Goal: Transaction & Acquisition: Purchase product/service

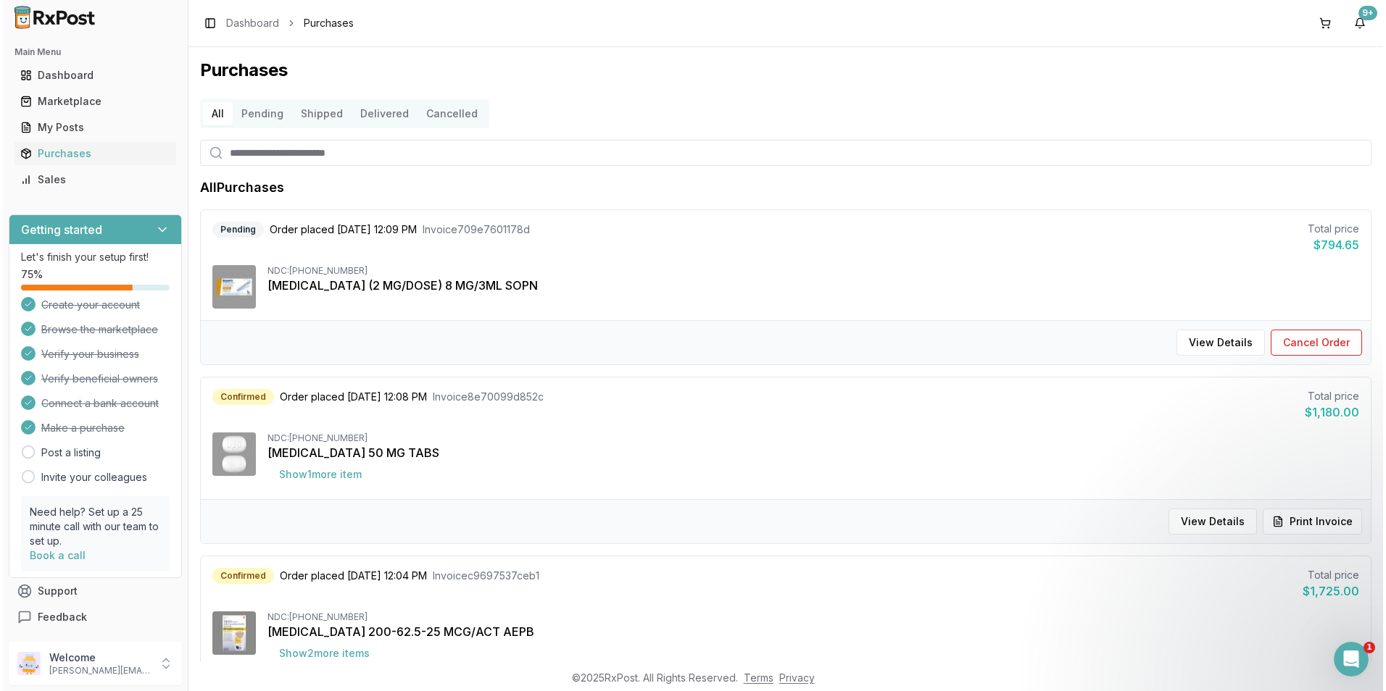
scroll to position [2, 0]
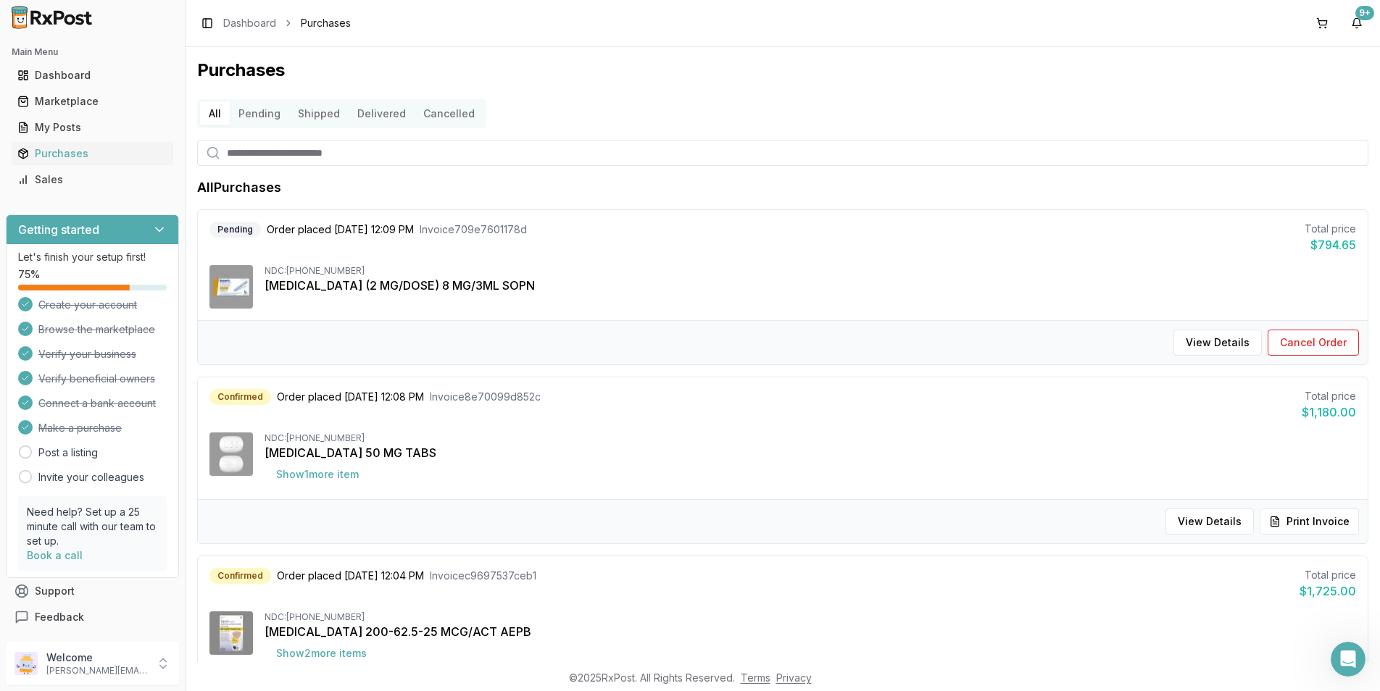
click at [291, 150] on input "search" at bounding box center [782, 153] width 1171 height 26
type input "*******"
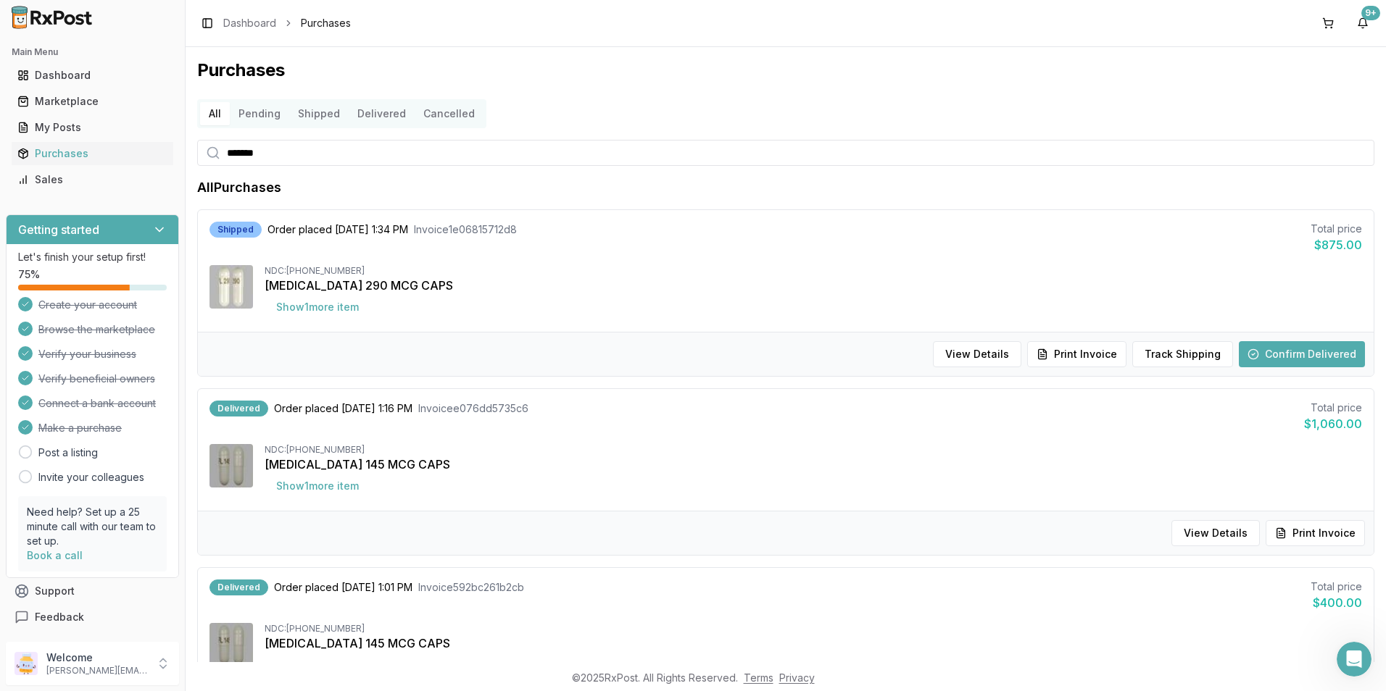
scroll to position [236, 0]
click at [93, 93] on link "Marketplace" at bounding box center [93, 101] width 162 height 26
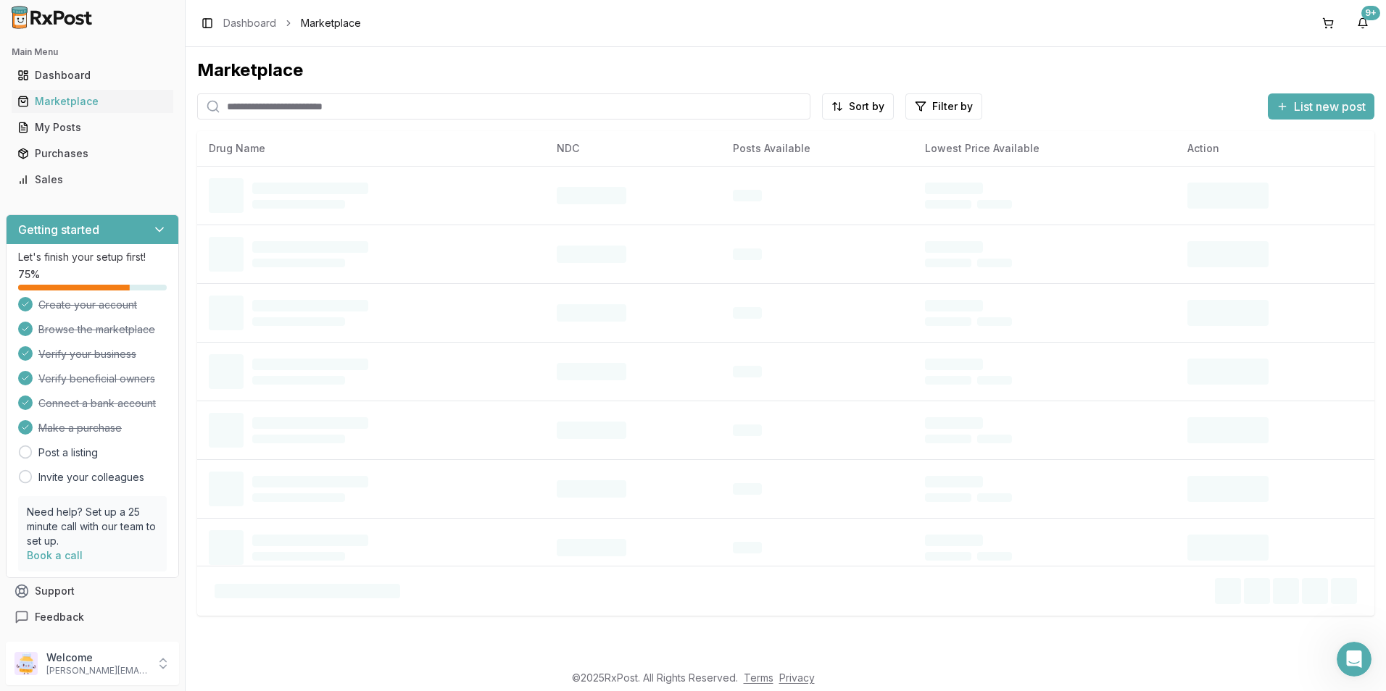
click at [300, 108] on input "search" at bounding box center [503, 106] width 613 height 26
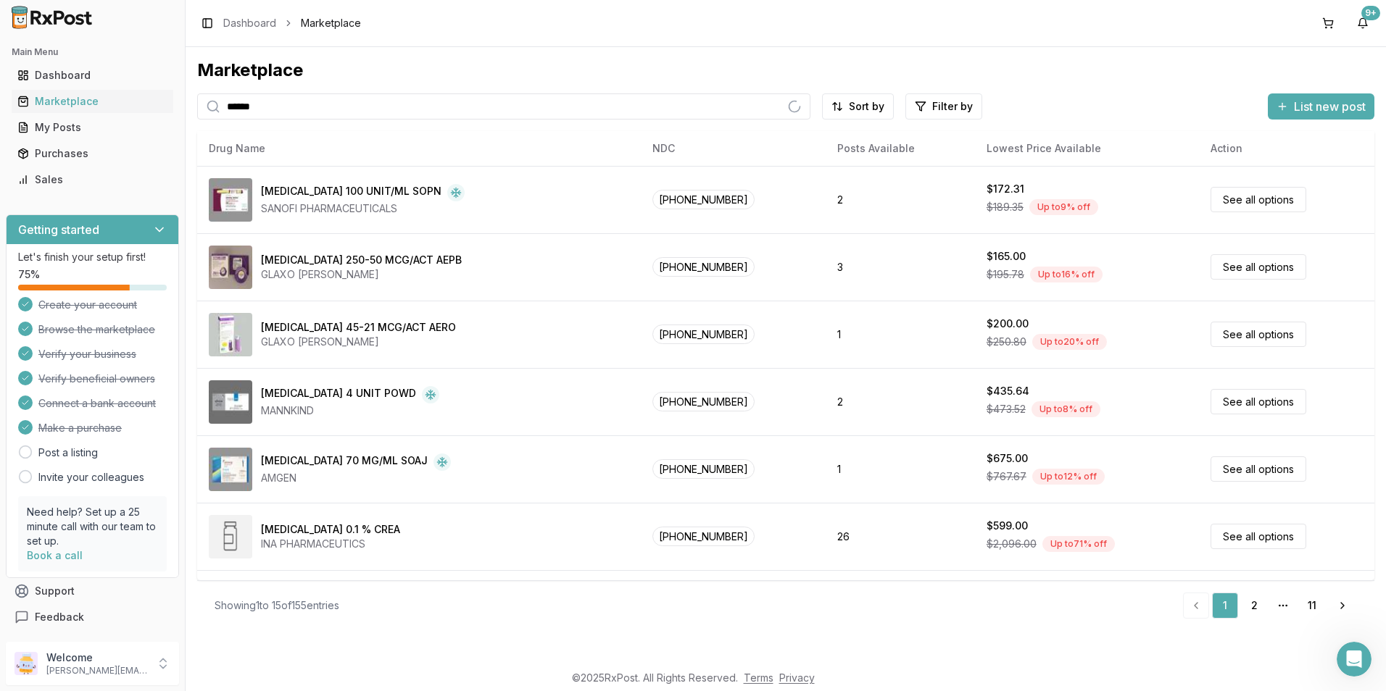
type input "******"
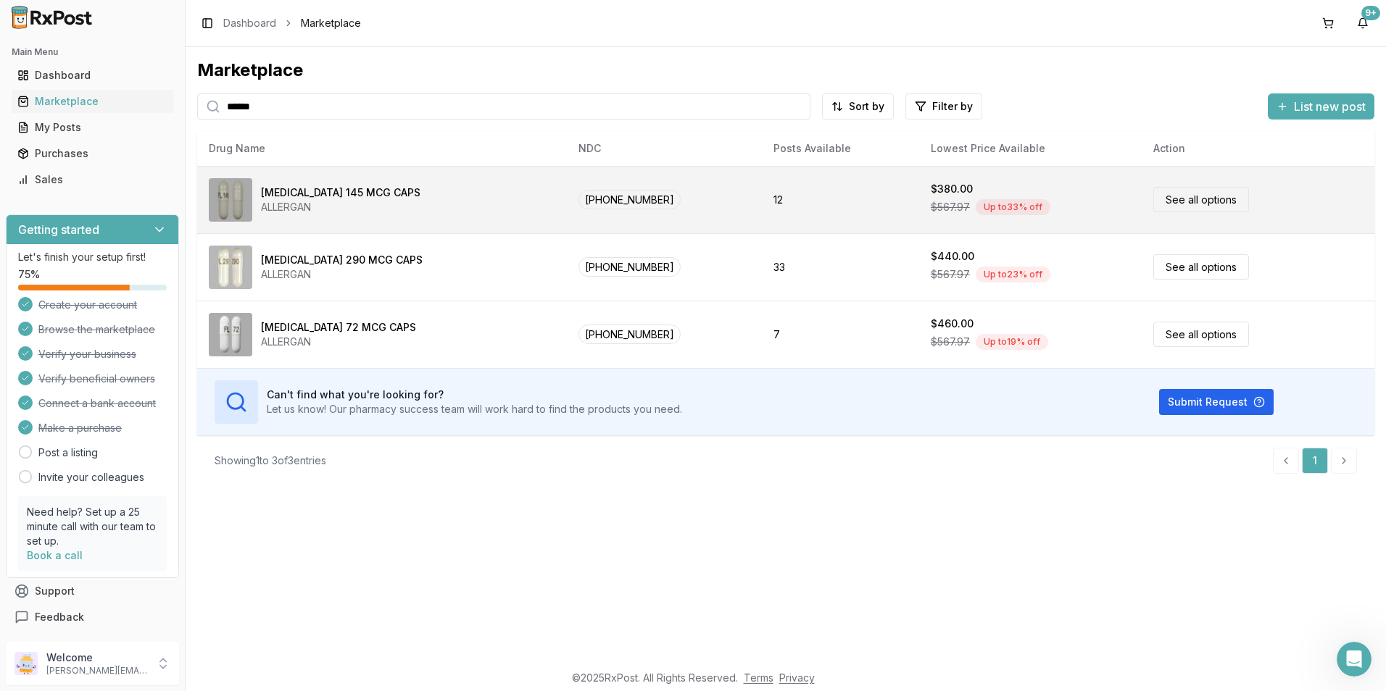
click at [356, 199] on div "[MEDICAL_DATA] 145 MCG CAPS" at bounding box center [340, 193] width 159 height 14
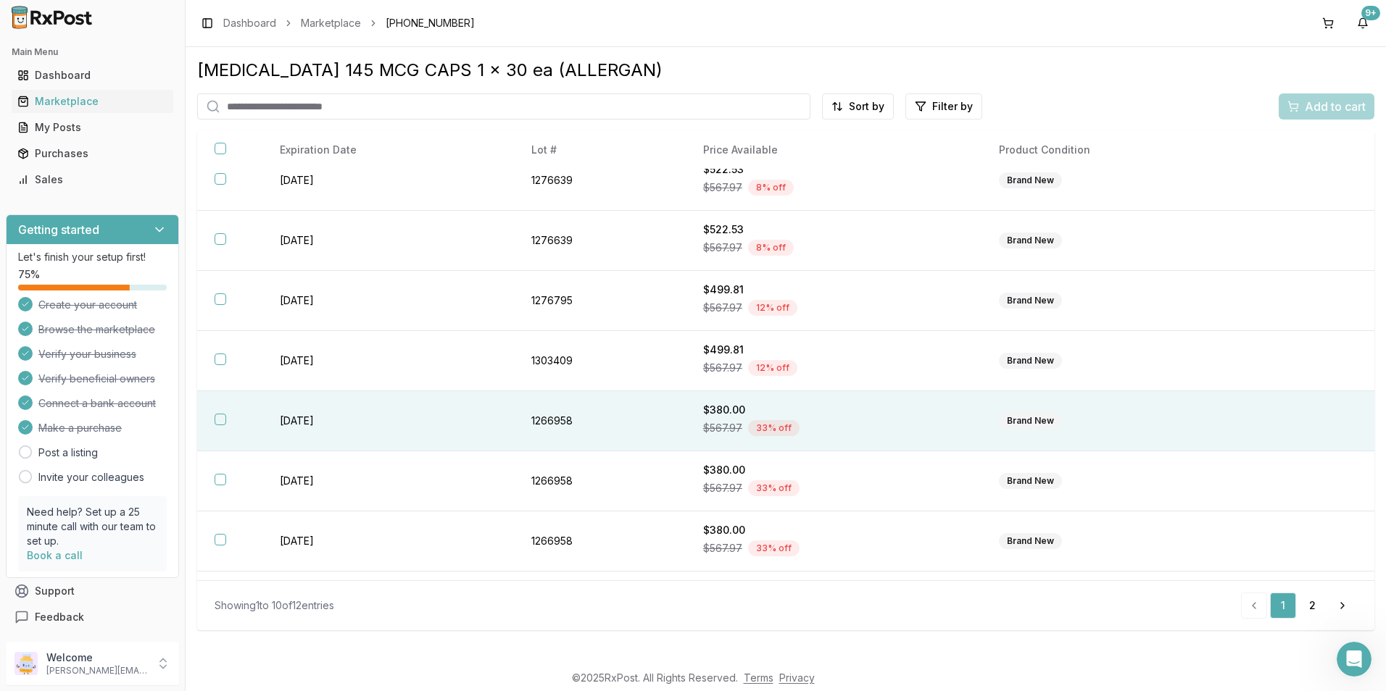
scroll to position [190, 0]
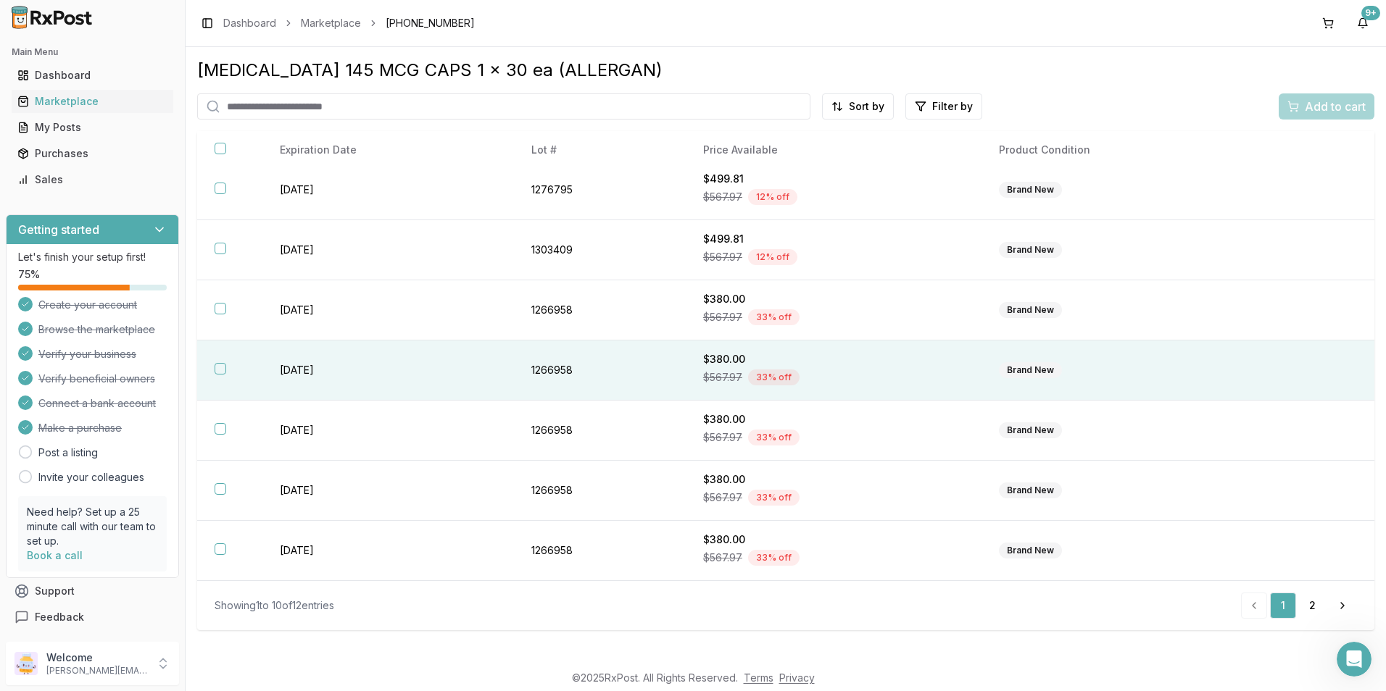
click at [223, 375] on th at bounding box center [229, 371] width 65 height 60
click at [1326, 109] on span "Add to cart" at bounding box center [1335, 106] width 61 height 17
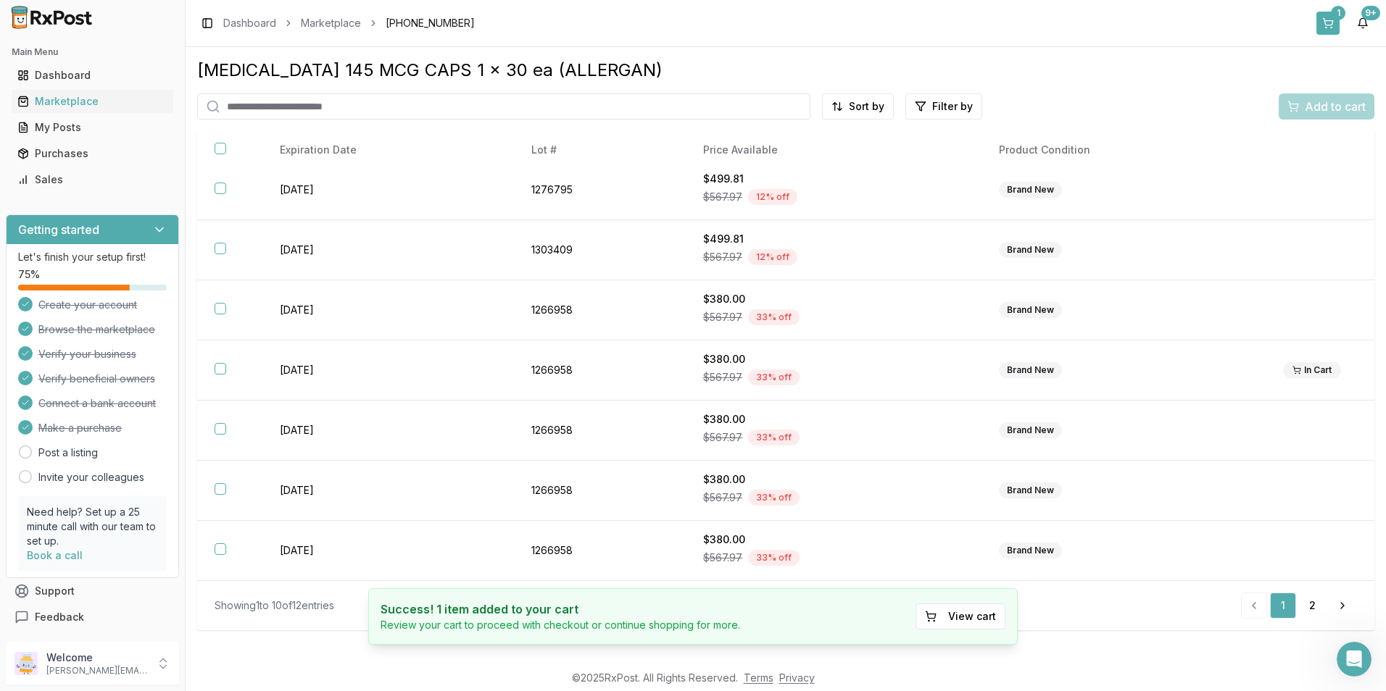
click at [1328, 28] on button "1" at bounding box center [1327, 23] width 23 height 23
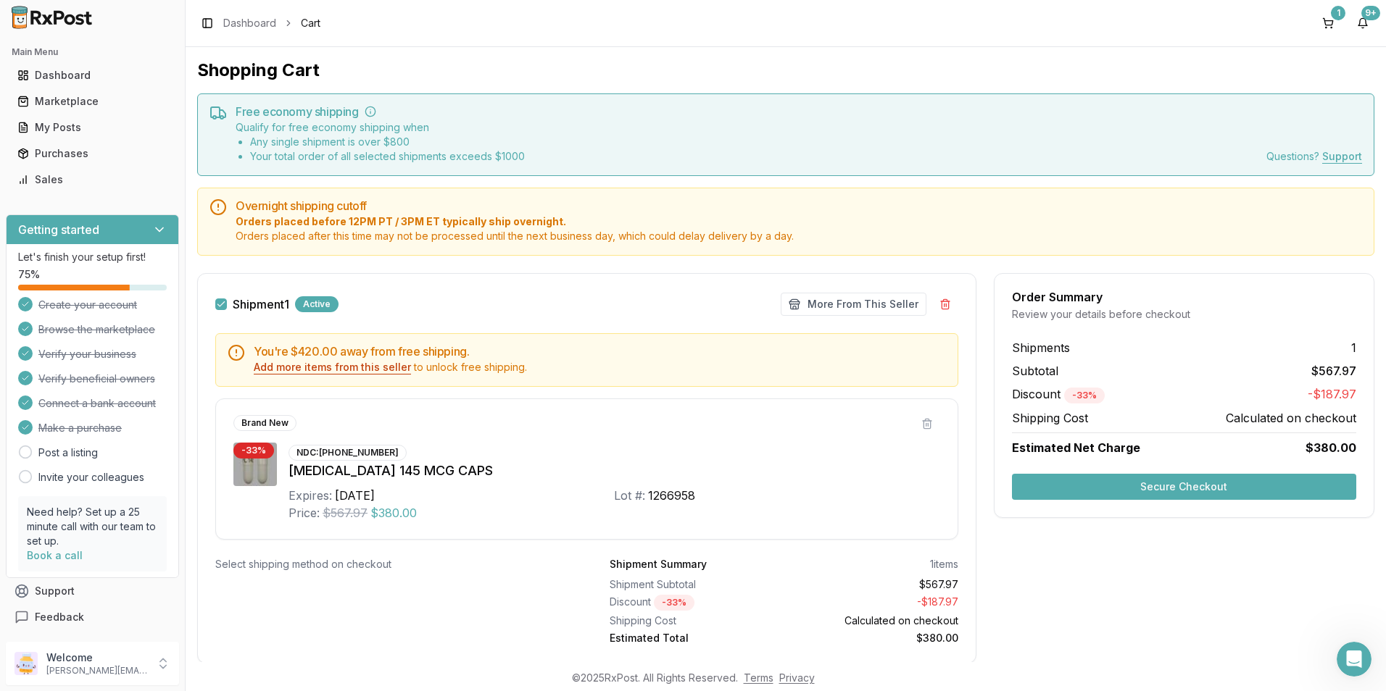
click at [336, 365] on button "Add more items from this seller" at bounding box center [332, 367] width 157 height 14
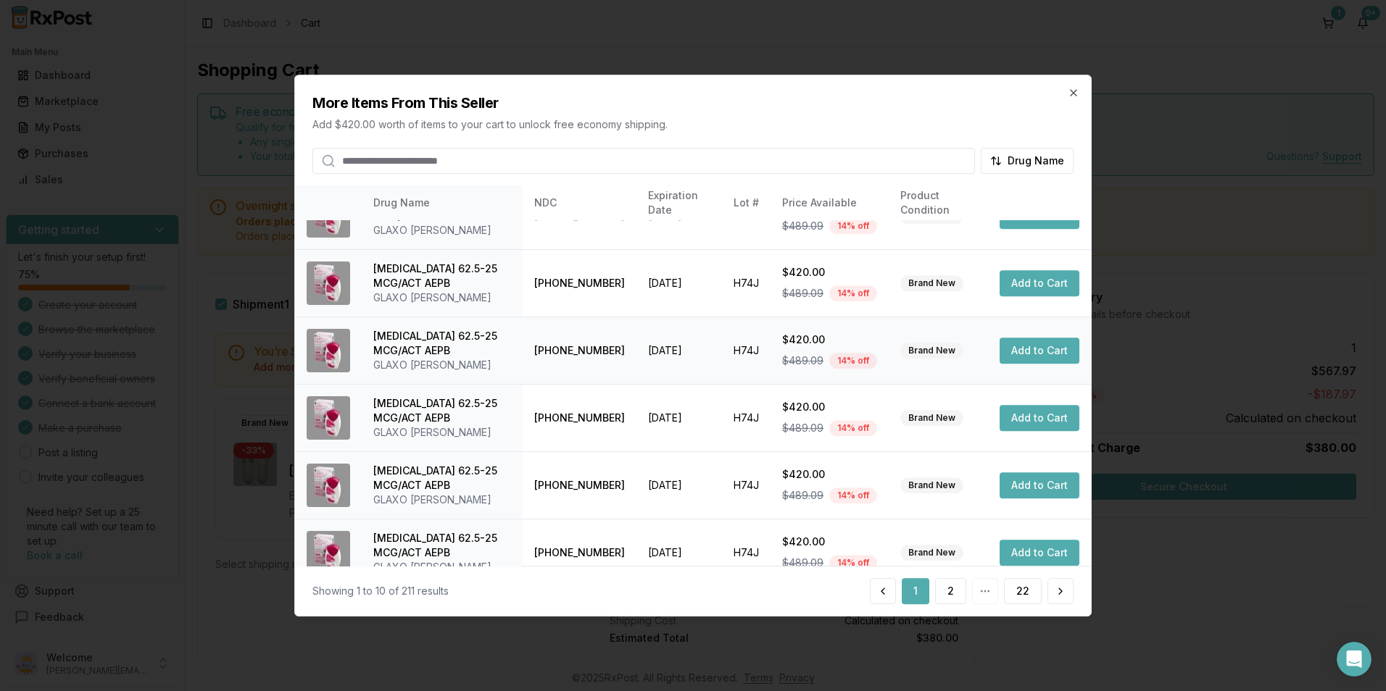
scroll to position [328, 0]
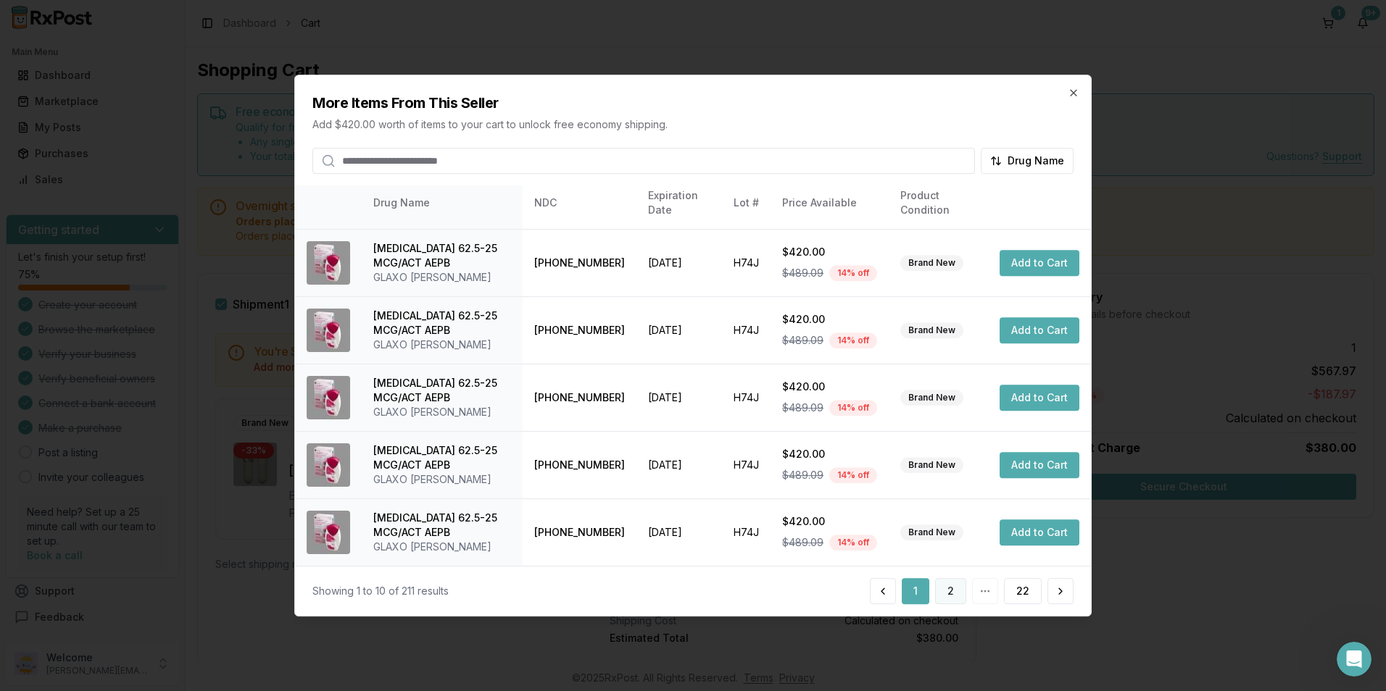
click at [952, 595] on button "2" at bounding box center [950, 591] width 31 height 26
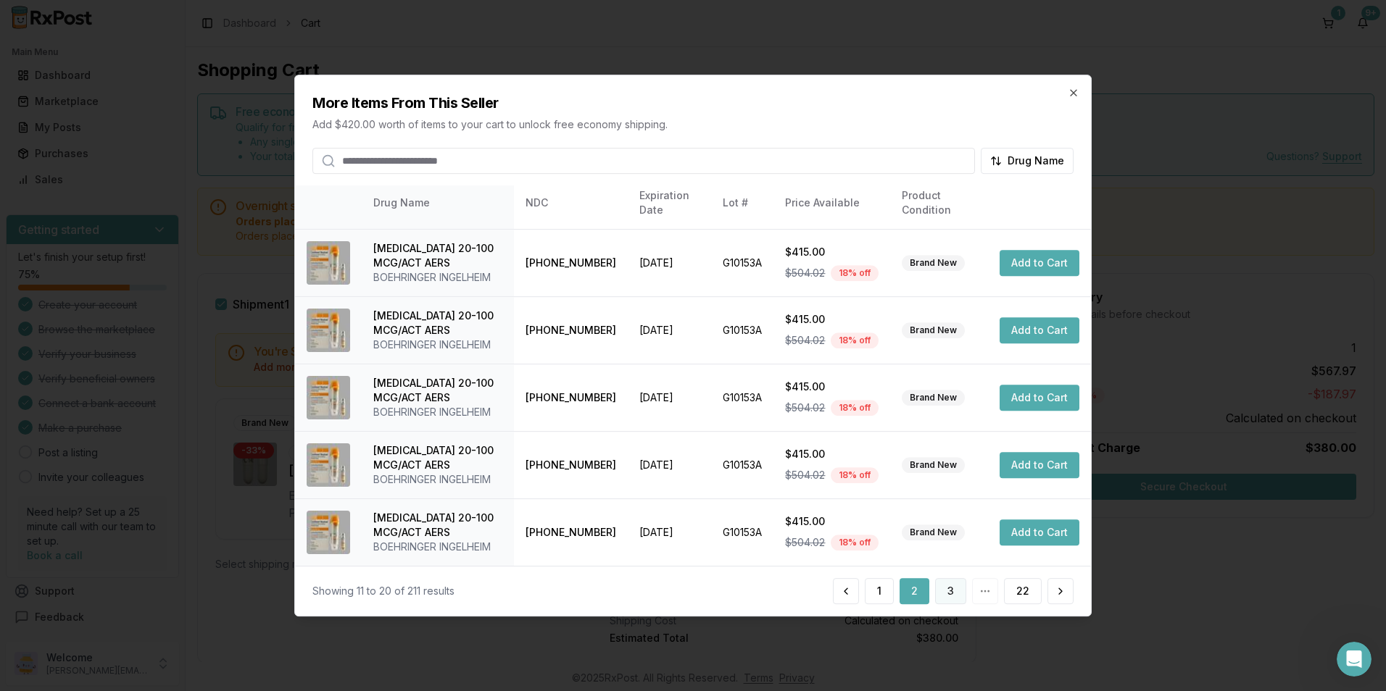
click at [947, 590] on button "3" at bounding box center [950, 591] width 31 height 26
click at [955, 585] on button "4" at bounding box center [950, 591] width 32 height 26
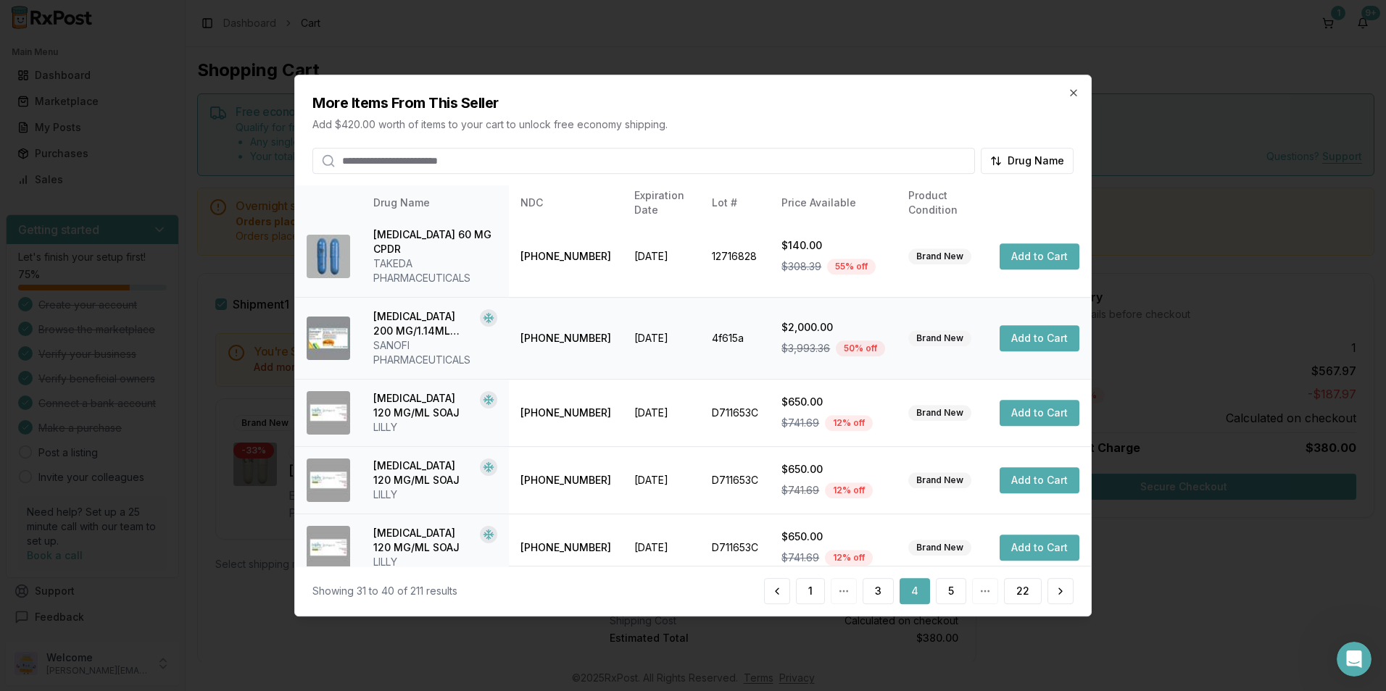
scroll to position [343, 0]
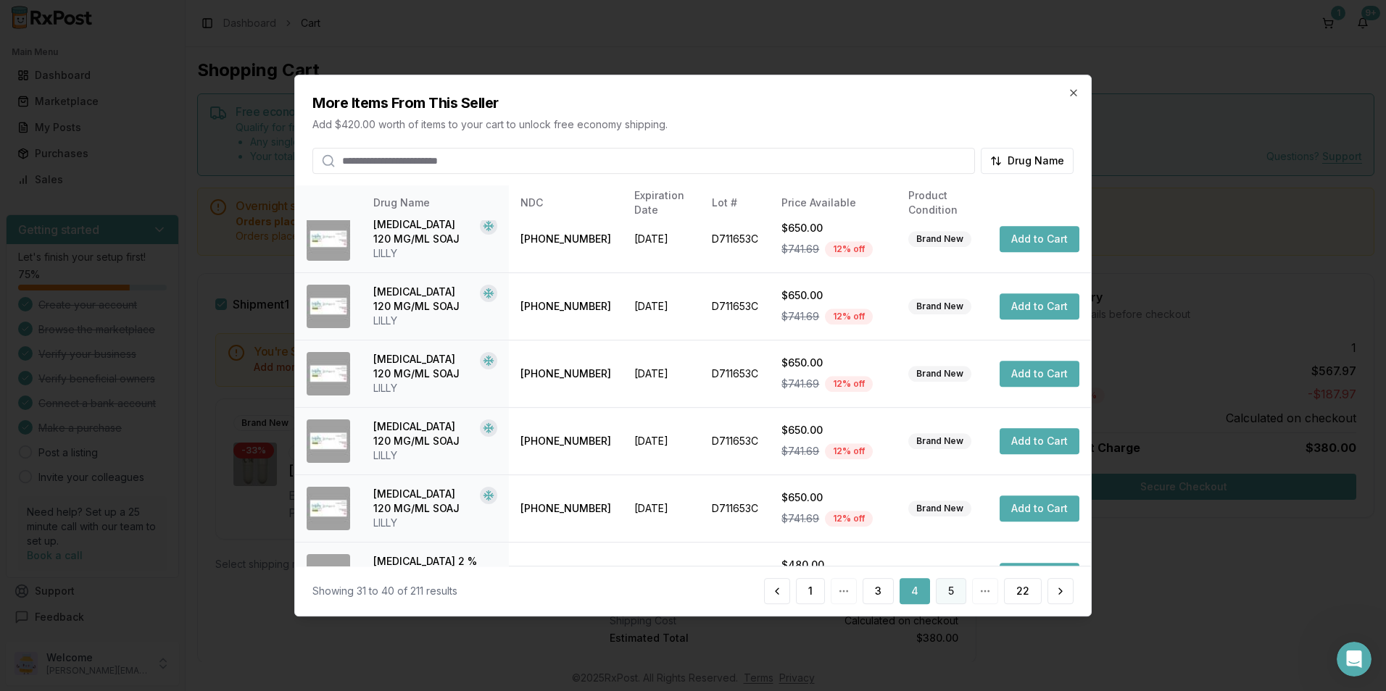
click at [941, 587] on button "5" at bounding box center [951, 591] width 30 height 26
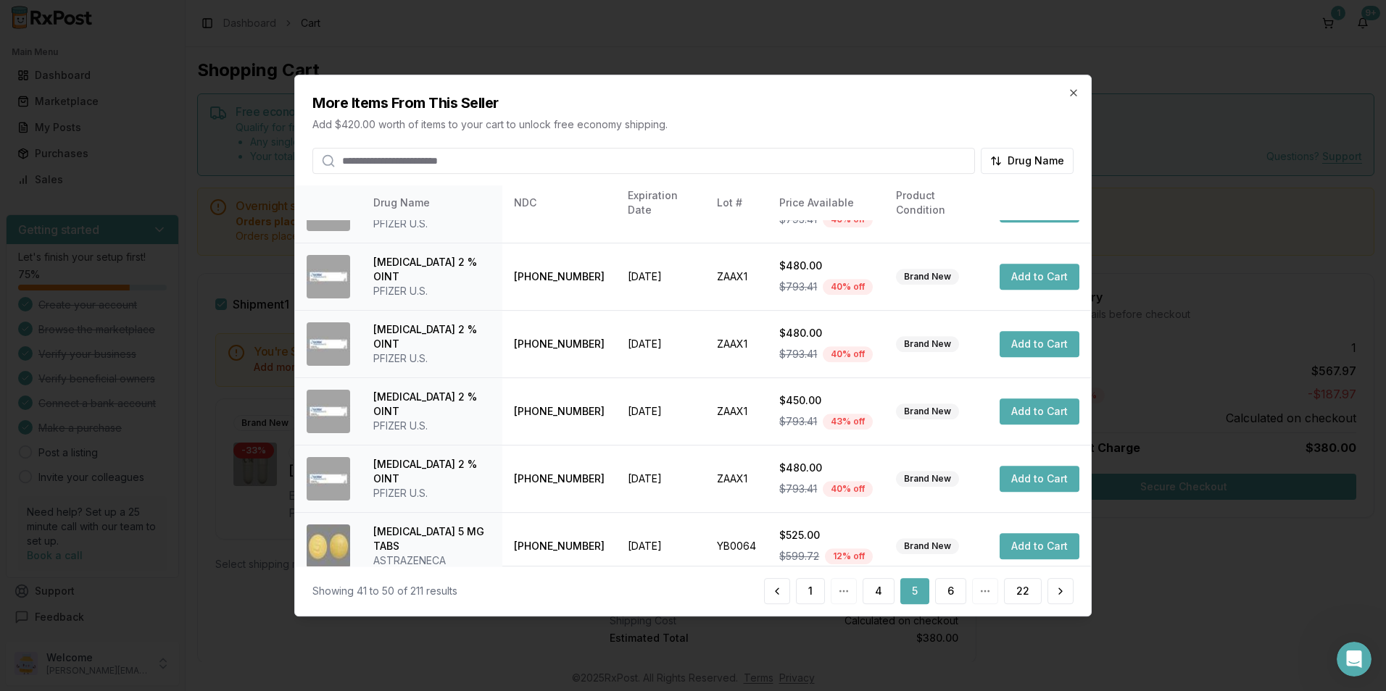
scroll to position [328, 0]
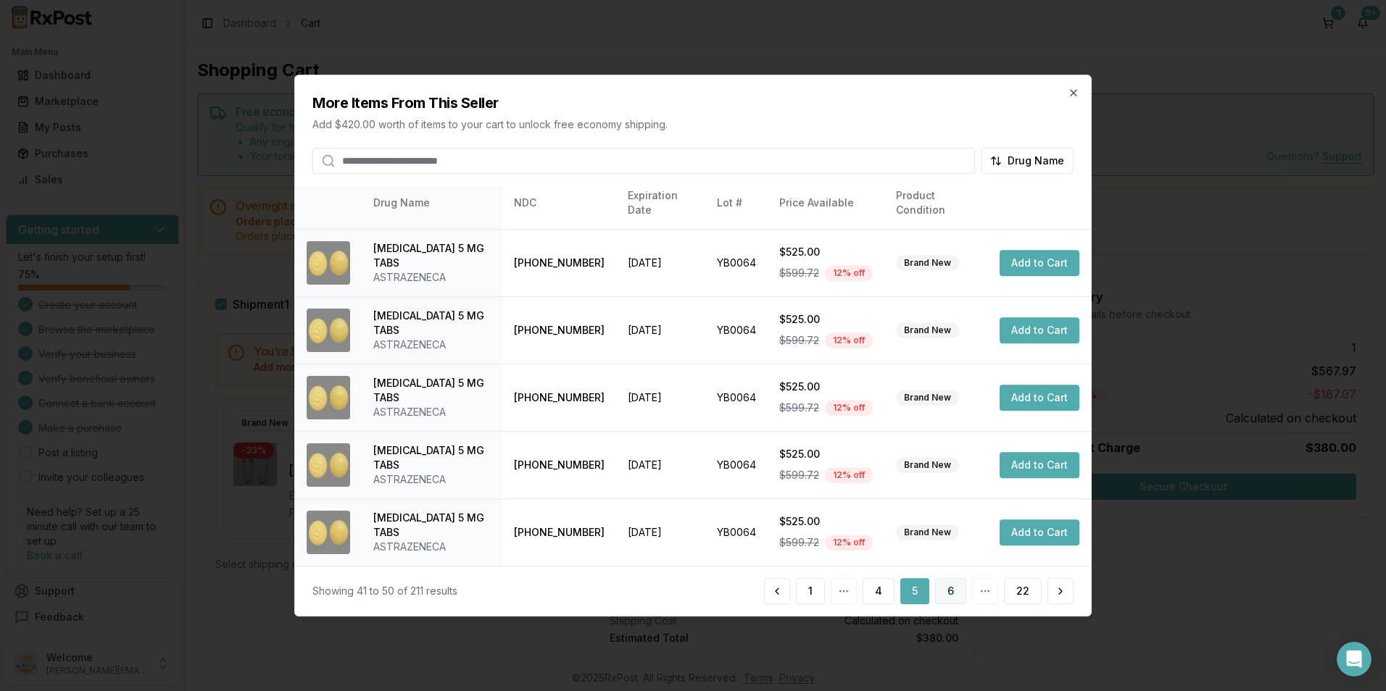
click at [949, 588] on button "6" at bounding box center [950, 591] width 31 height 26
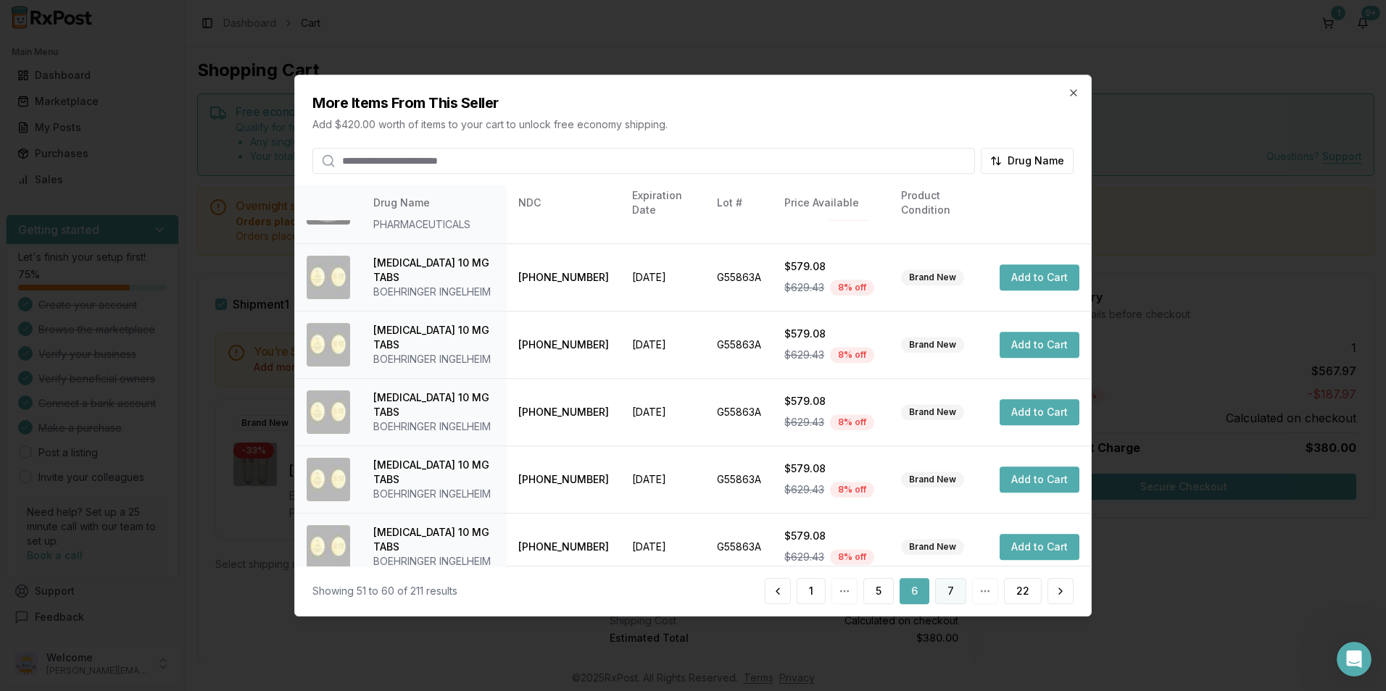
click at [944, 586] on button "7" at bounding box center [950, 591] width 31 height 26
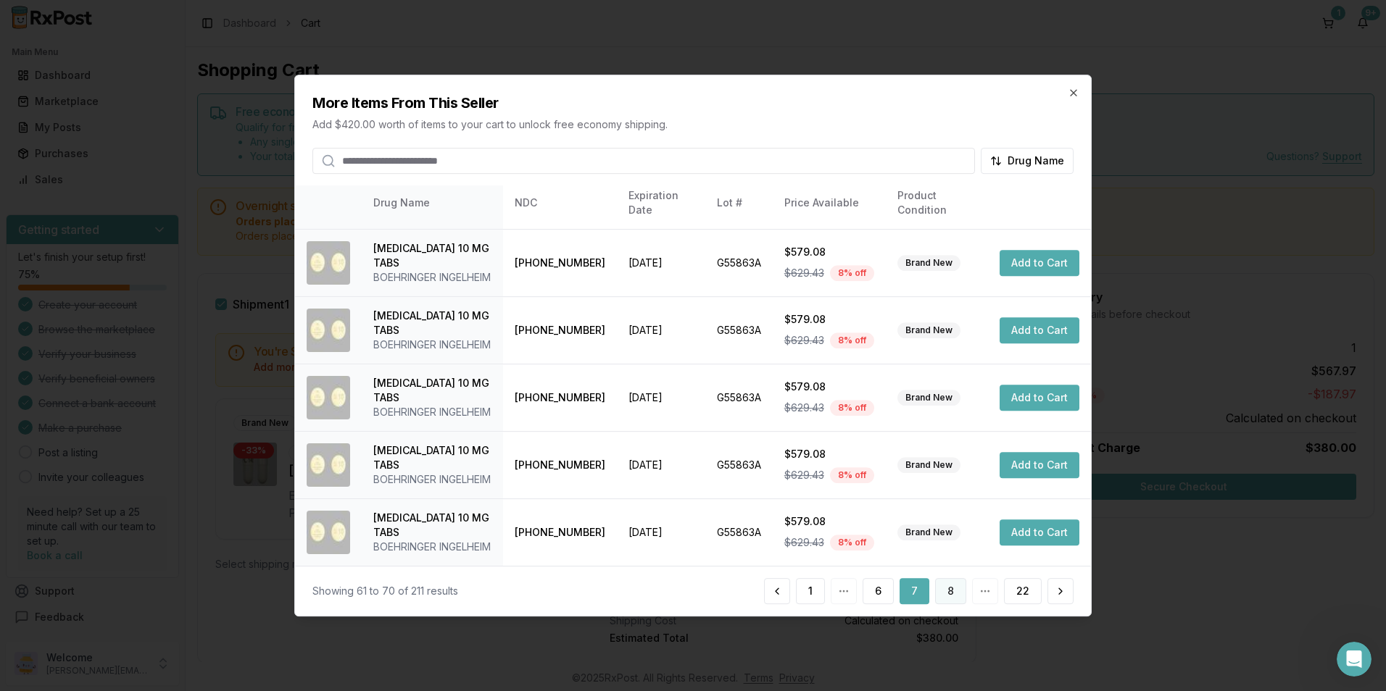
click at [939, 577] on div "Showing 61 to 70 of 211 results 1 6 7 8 22" at bounding box center [693, 591] width 796 height 50
click at [947, 586] on button "8" at bounding box center [950, 591] width 31 height 26
click at [957, 589] on button "9" at bounding box center [950, 591] width 31 height 26
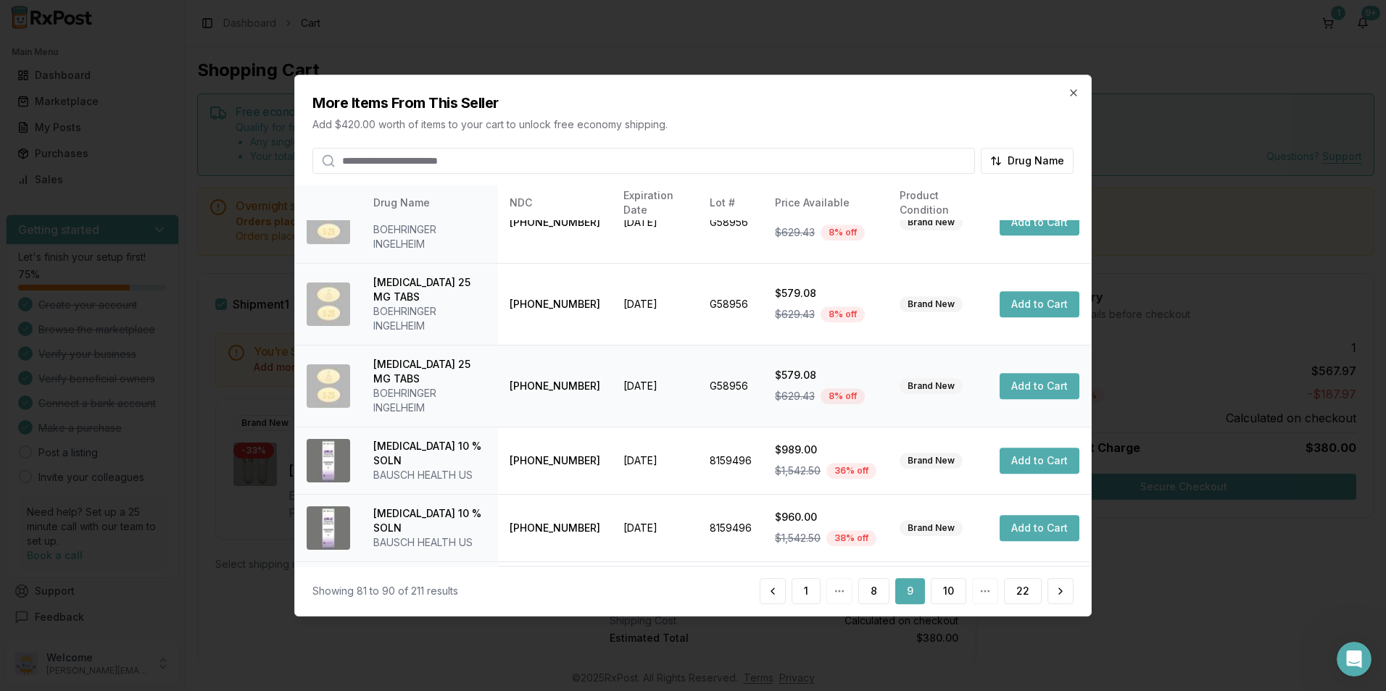
scroll to position [415, 0]
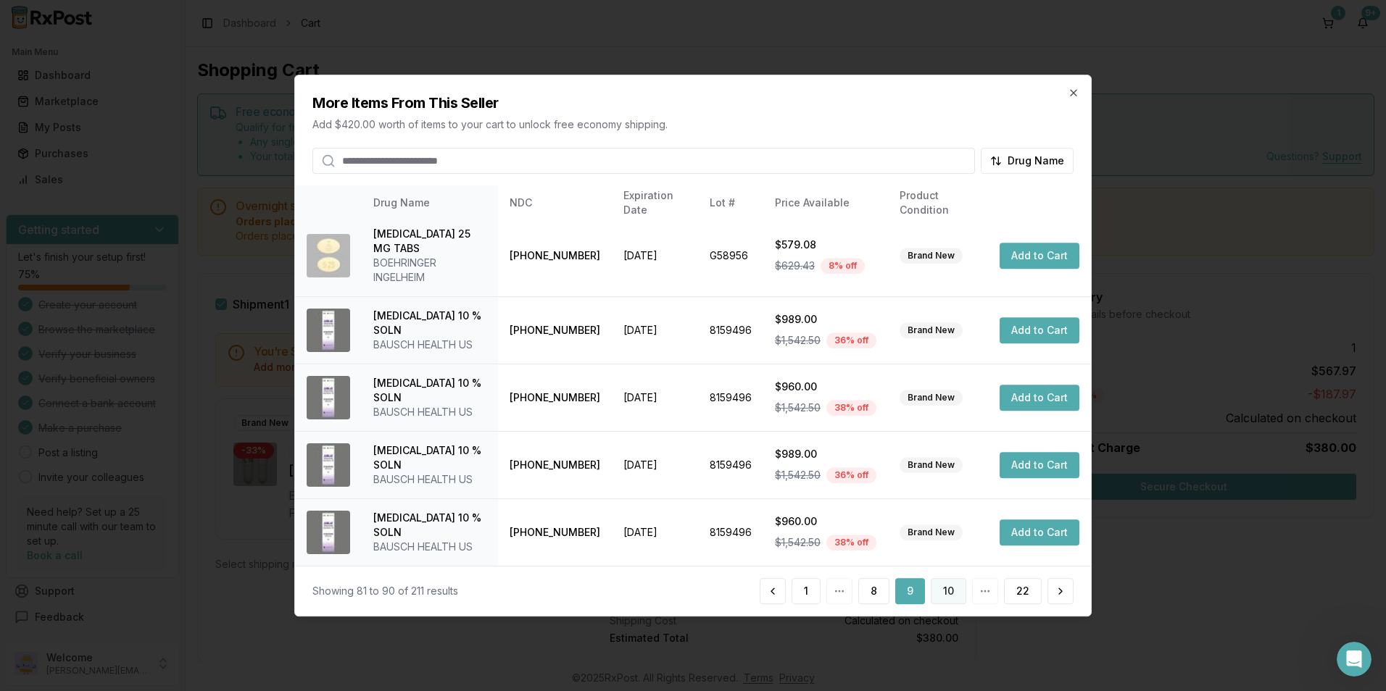
click at [947, 594] on button "10" at bounding box center [949, 591] width 36 height 26
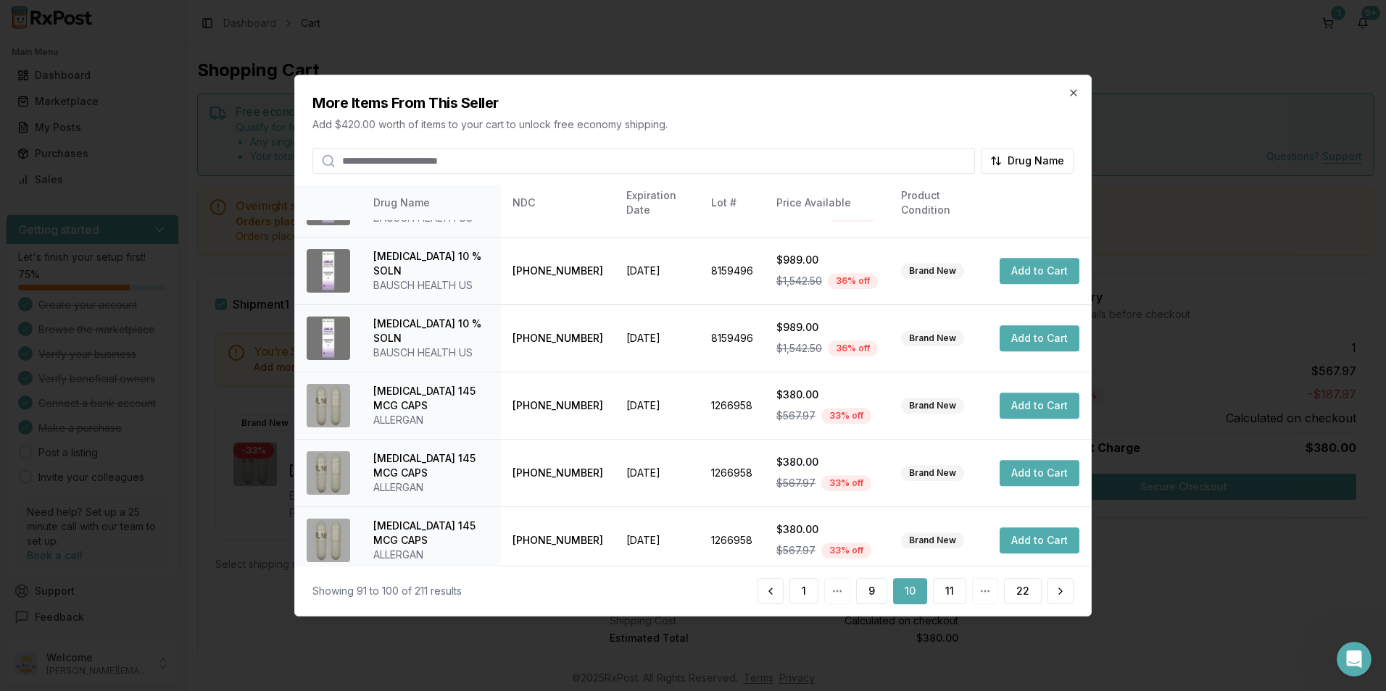
scroll to position [328, 0]
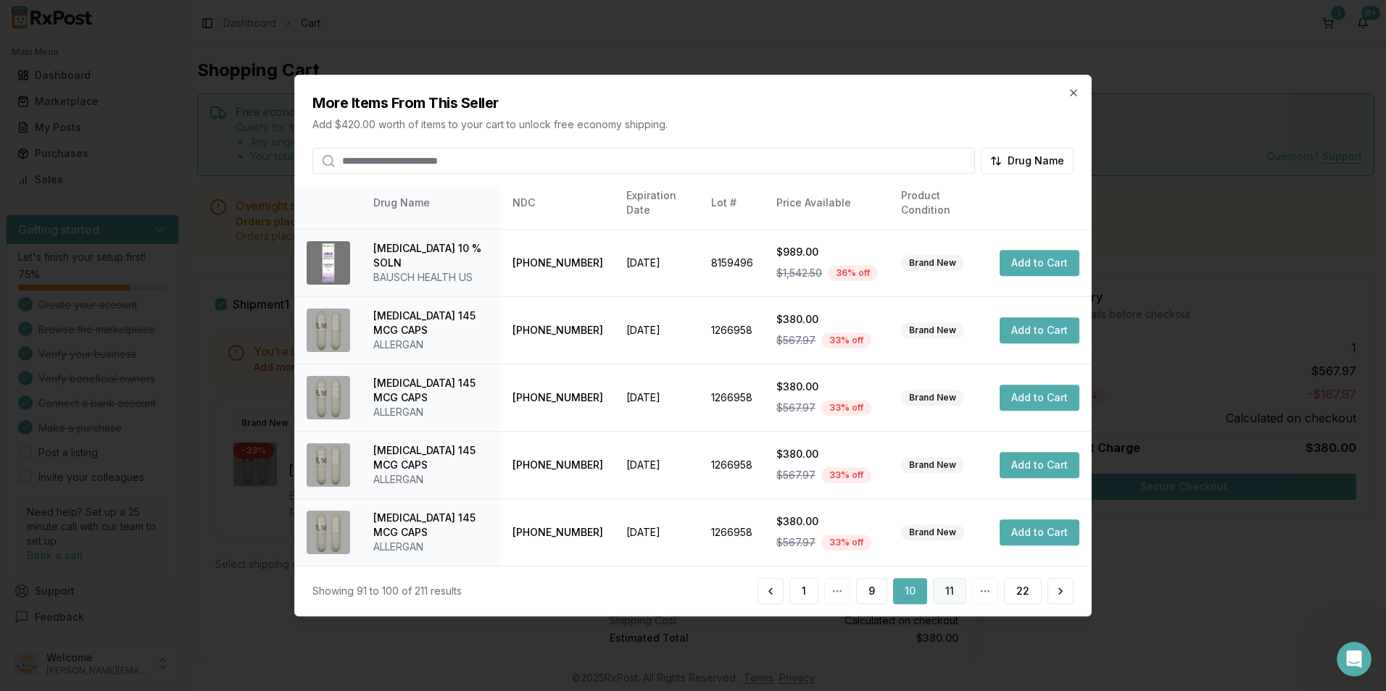
click at [950, 591] on button "11" at bounding box center [949, 591] width 33 height 26
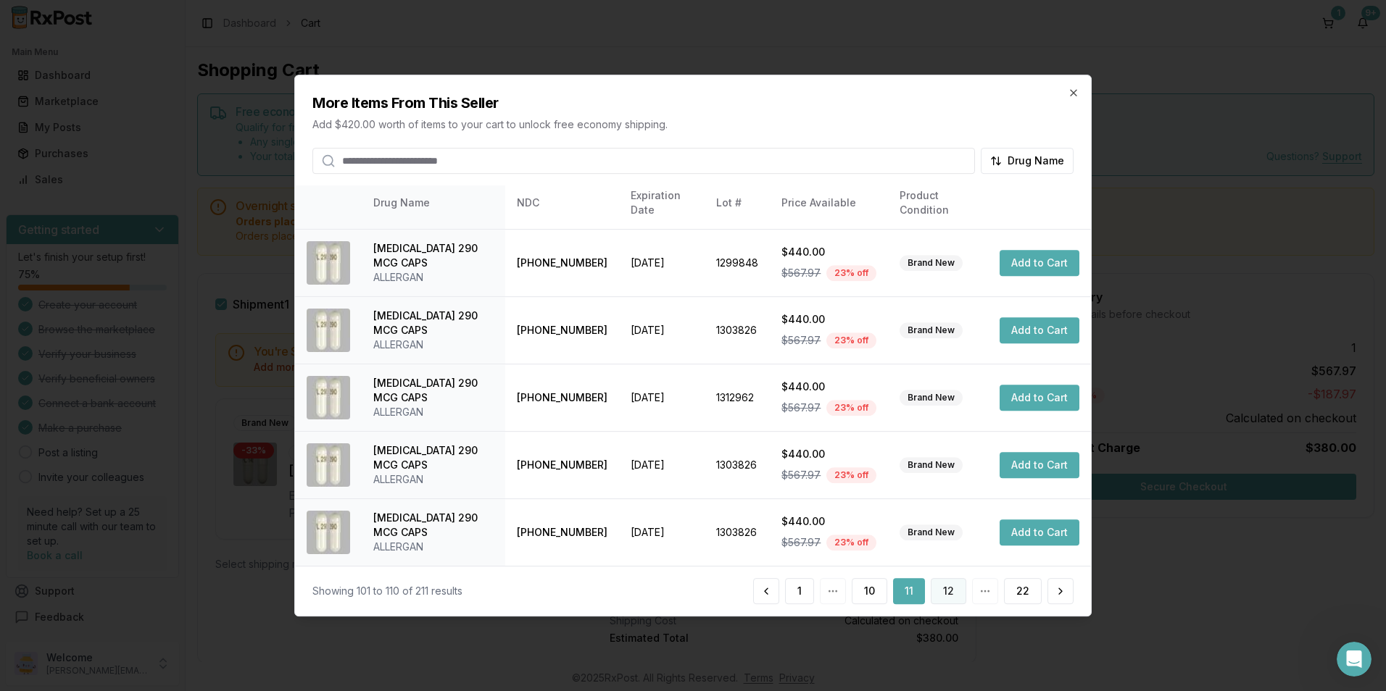
click at [938, 589] on button "12" at bounding box center [949, 591] width 36 height 26
click at [955, 593] on button "13" at bounding box center [949, 591] width 36 height 26
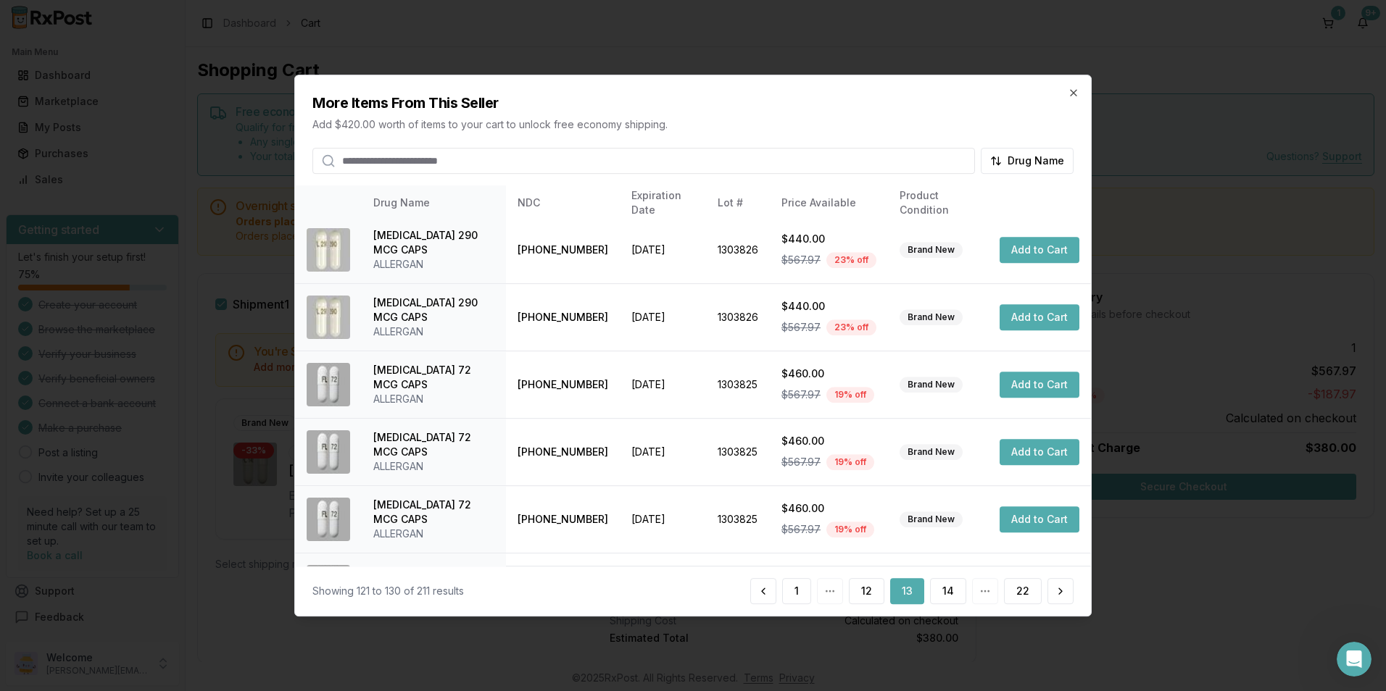
scroll to position [290, 0]
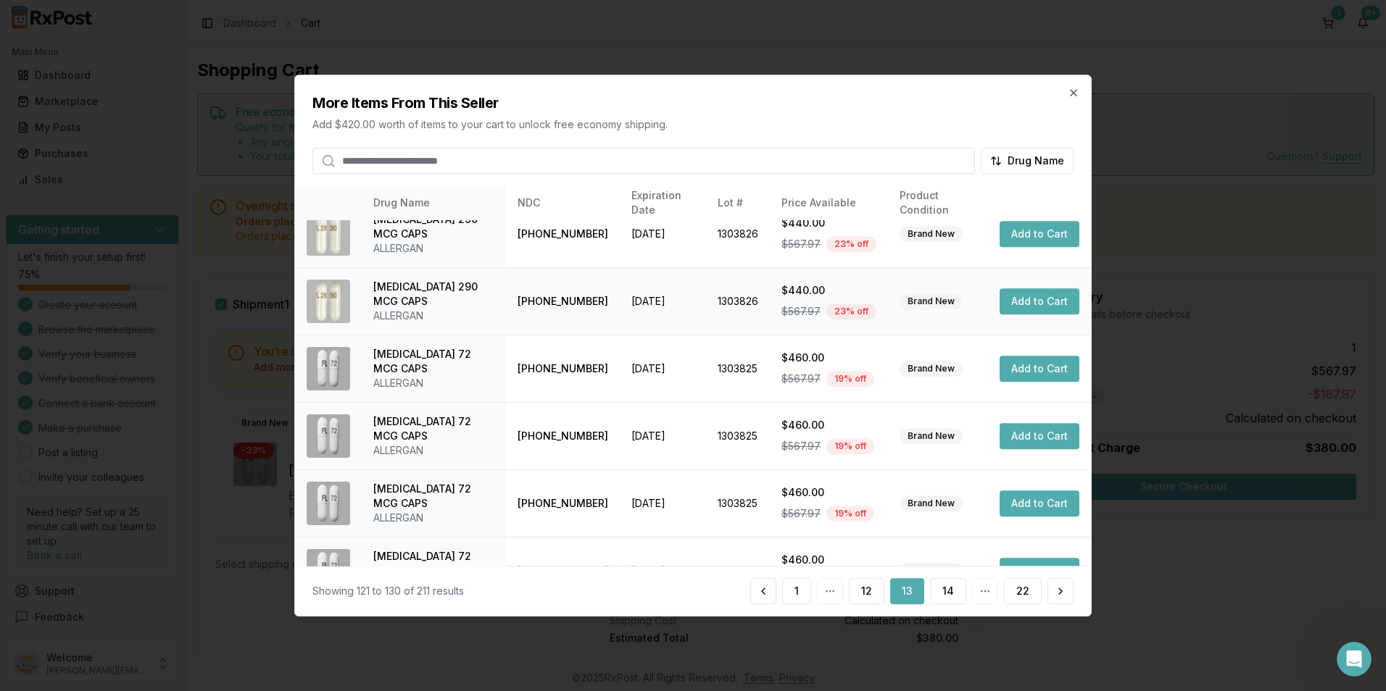
click at [1010, 299] on button "Add to Cart" at bounding box center [1040, 301] width 80 height 26
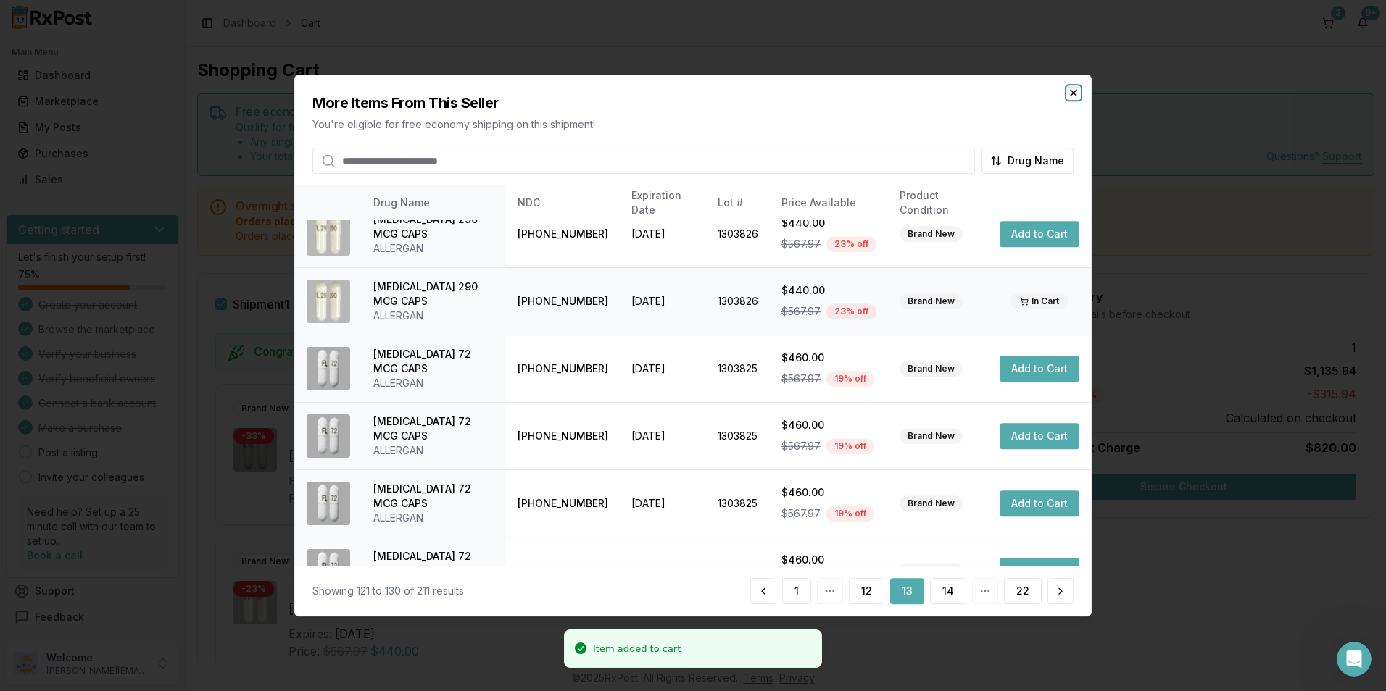
click at [1070, 89] on icon "button" at bounding box center [1074, 93] width 12 height 12
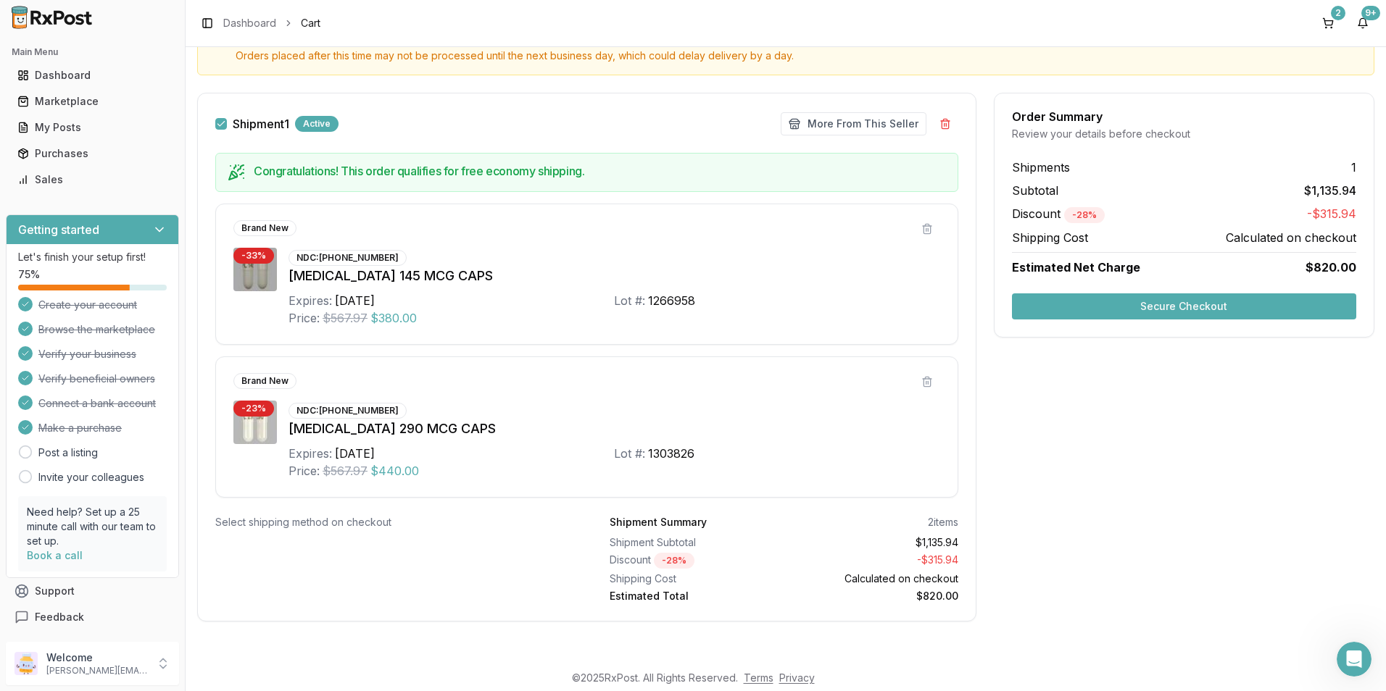
scroll to position [0, 0]
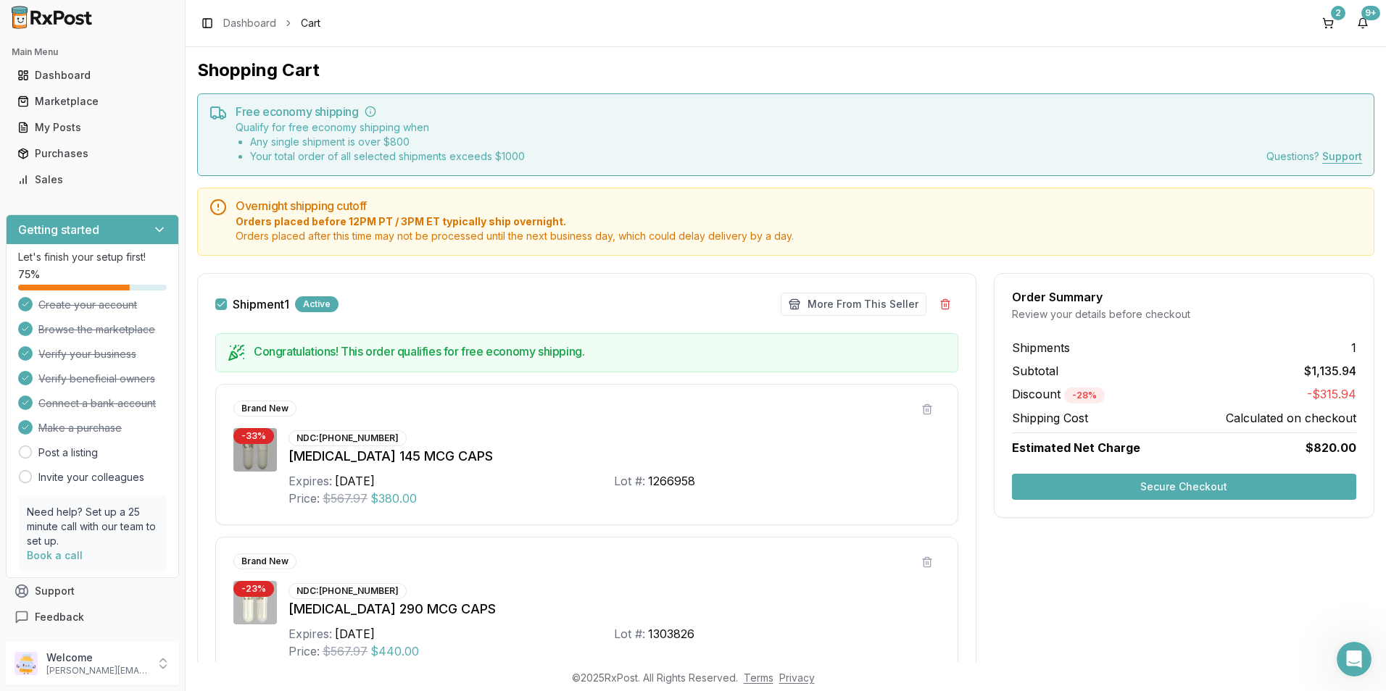
click at [1127, 486] on button "Secure Checkout" at bounding box center [1184, 487] width 344 height 26
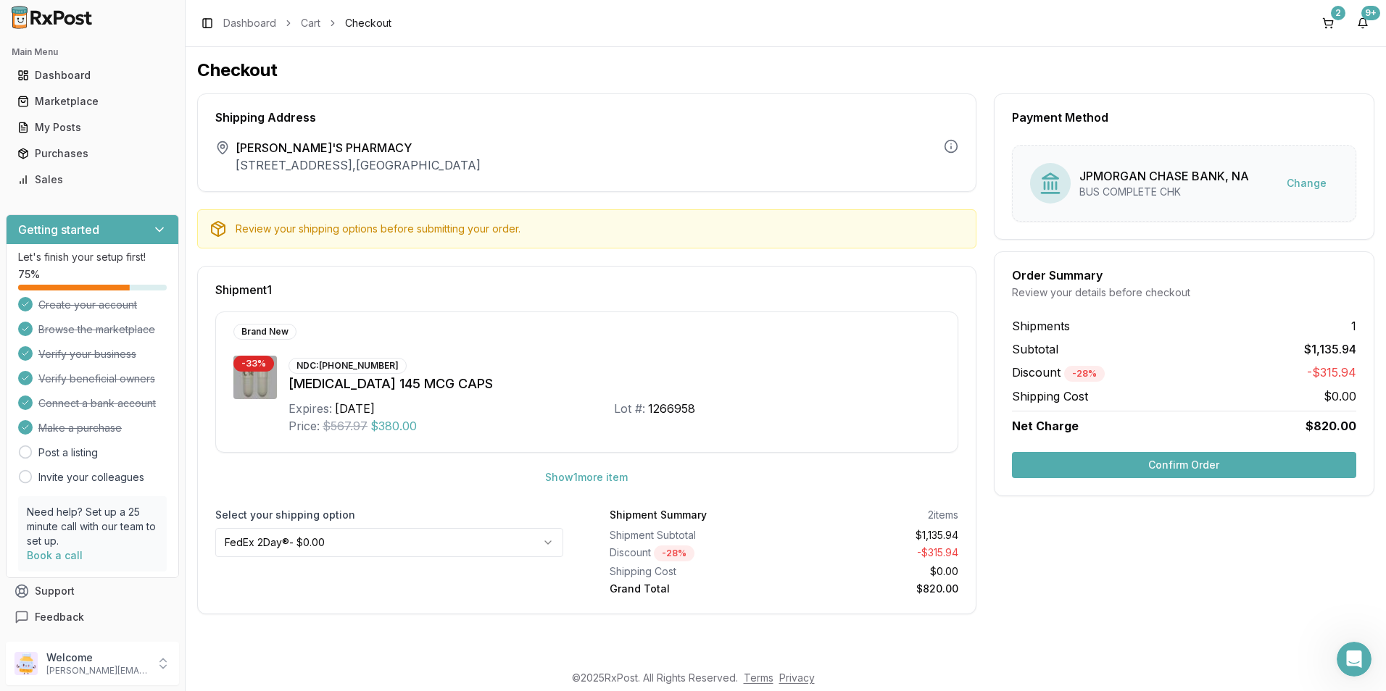
click at [1134, 467] on button "Confirm Order" at bounding box center [1184, 465] width 344 height 26
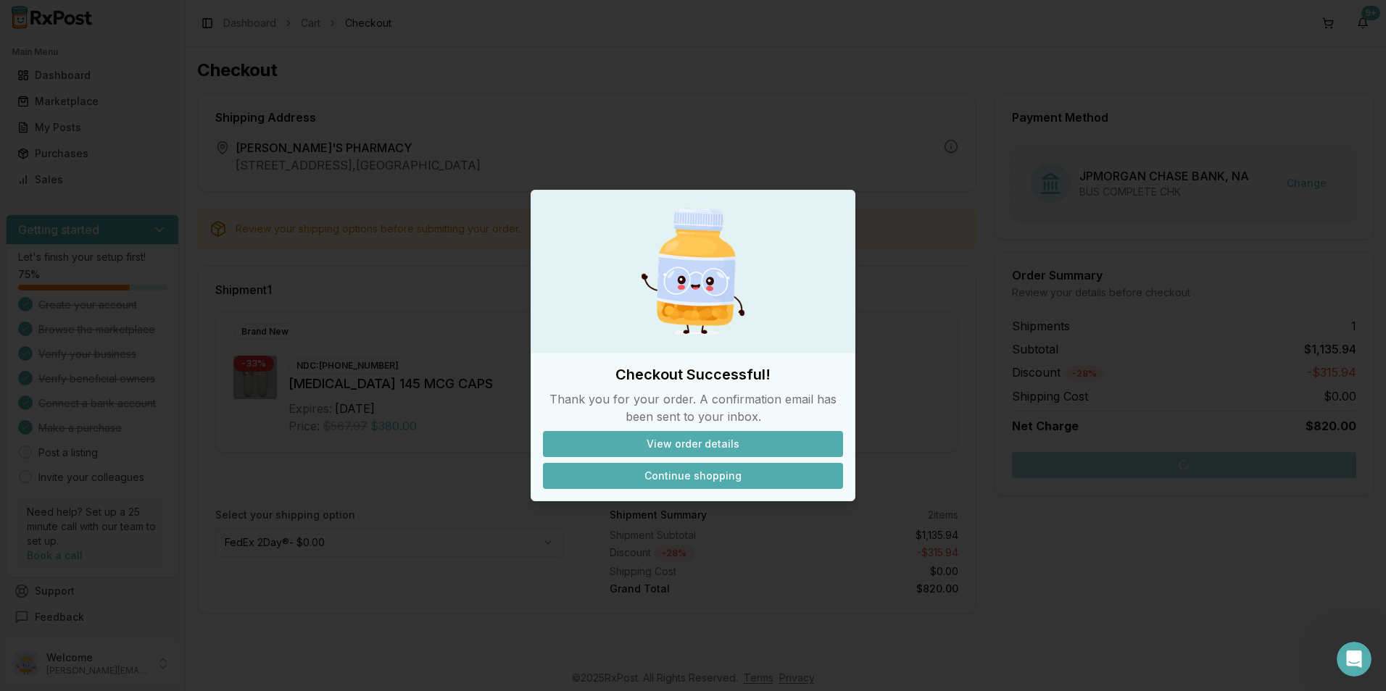
click at [735, 467] on button "Continue shopping" at bounding box center [693, 476] width 300 height 26
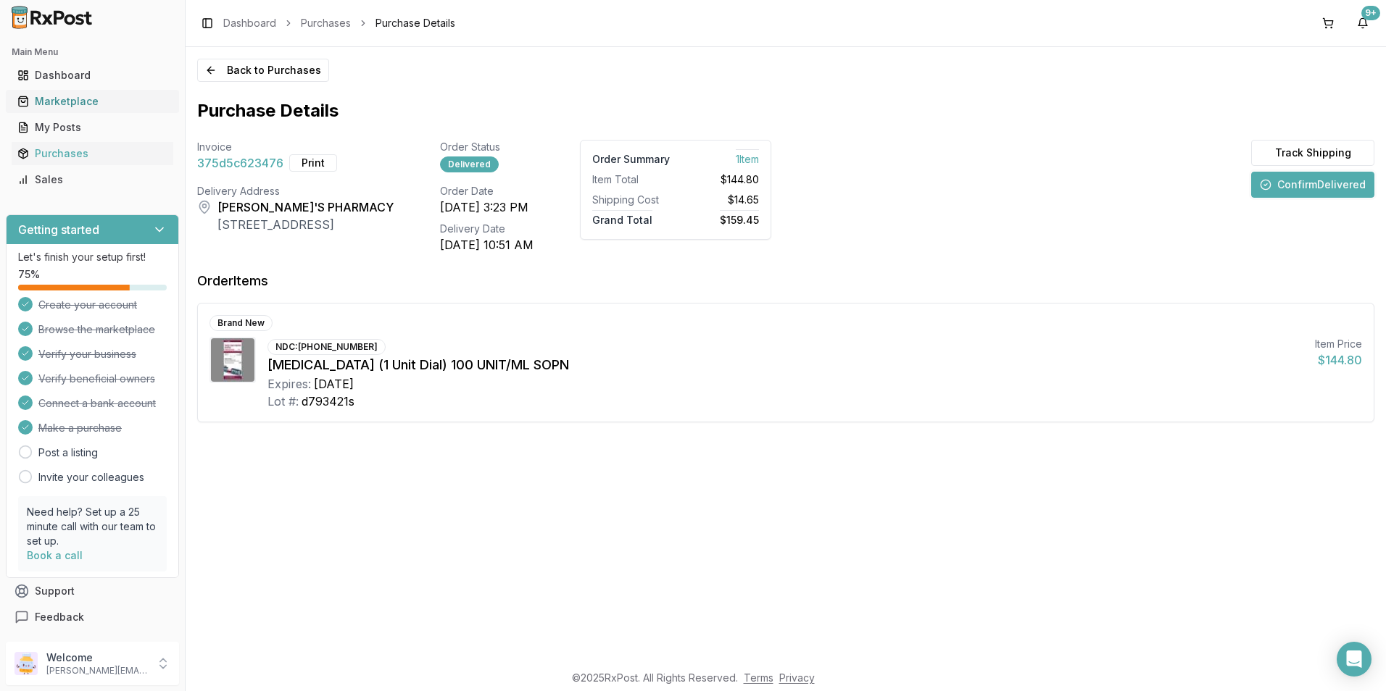
click at [53, 99] on div "Marketplace" at bounding box center [92, 101] width 150 height 14
